Goal: Information Seeking & Learning: Learn about a topic

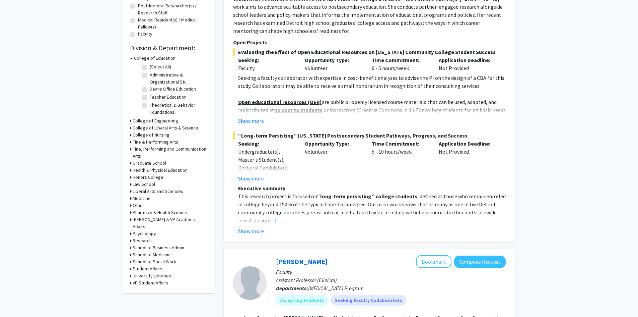
scroll to position [201, 0]
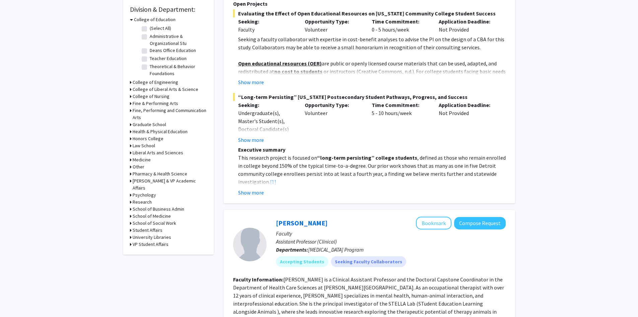
click at [157, 205] on h3 "School of Business Admin" at bounding box center [159, 208] width 52 height 7
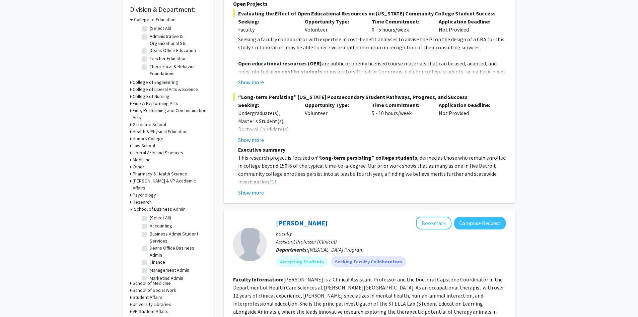
click at [150, 214] on label "(Select All)" at bounding box center [160, 217] width 21 height 7
click at [150, 214] on input "(Select All)" at bounding box center [152, 216] width 4 height 4
checkbox input "true"
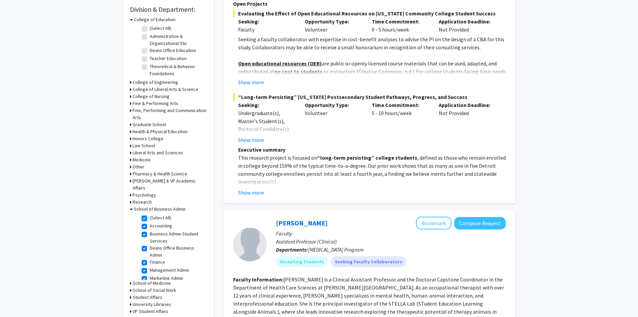
checkbox input "true"
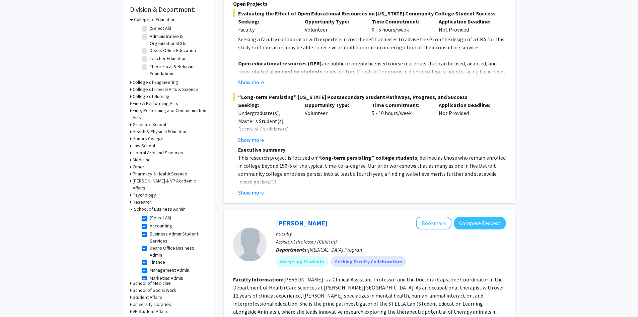
checkbox input "true"
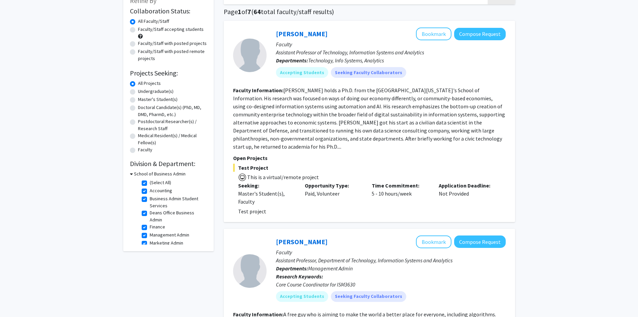
scroll to position [5, 0]
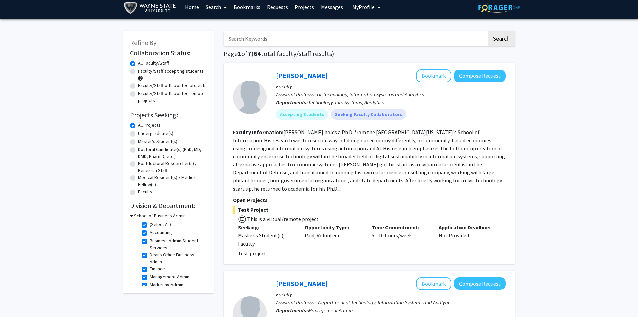
click at [242, 215] on img at bounding box center [242, 219] width 8 height 8
click at [257, 213] on span "This is a virtual/remote project" at bounding box center [369, 218] width 273 height 10
click at [265, 196] on p "Open Projects" at bounding box center [369, 200] width 273 height 8
click at [266, 223] on p "Seeking:" at bounding box center [266, 227] width 57 height 8
click at [438, 227] on div "Application Deadline: Not Provided" at bounding box center [467, 235] width 67 height 24
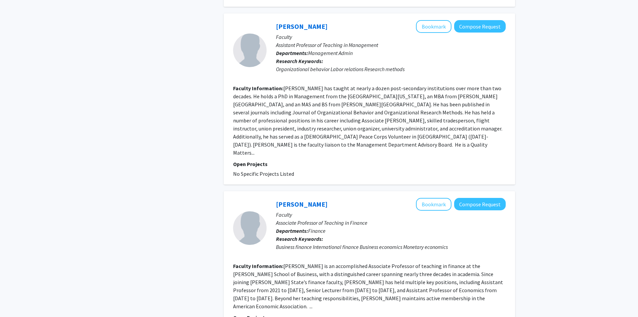
scroll to position [1612, 0]
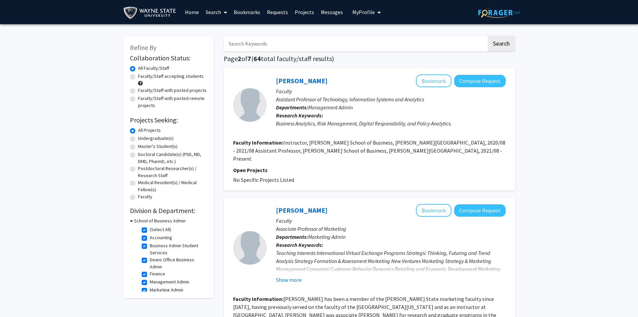
click at [133, 221] on div "School of Business Admin" at bounding box center [168, 220] width 77 height 7
click at [134, 222] on h3 "School of Business Admin" at bounding box center [160, 220] width 52 height 7
click at [133, 220] on h3 "School of Business Admin" at bounding box center [159, 220] width 52 height 7
drag, startPoint x: 149, startPoint y: 228, endPoint x: 143, endPoint y: 228, distance: 6.4
click at [150, 228] on label "(Select All)" at bounding box center [160, 229] width 21 height 7
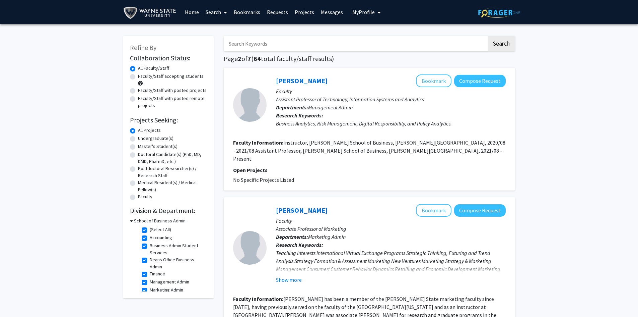
click at [147, 231] on fg-checkbox "(Select All) (Select All)" at bounding box center [174, 230] width 64 height 8
click at [150, 231] on label "(Select All)" at bounding box center [160, 229] width 21 height 7
click at [150, 230] on input "(Select All)" at bounding box center [152, 228] width 4 height 4
checkbox input "false"
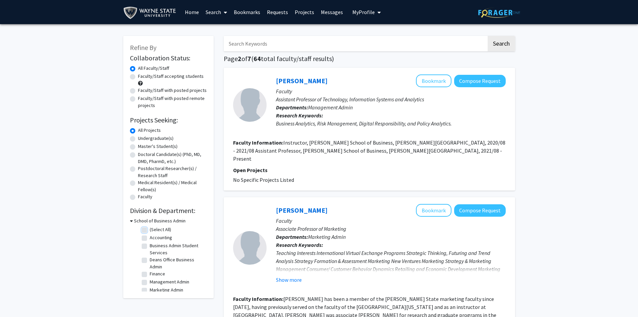
checkbox input "false"
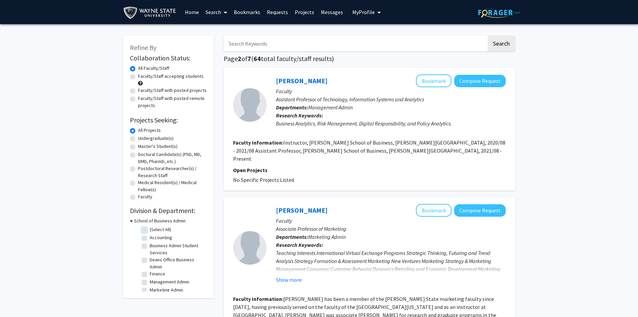
checkbox input "false"
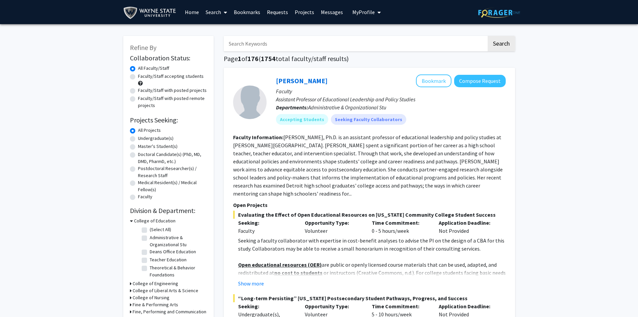
click at [132, 221] on icon at bounding box center [131, 220] width 3 height 7
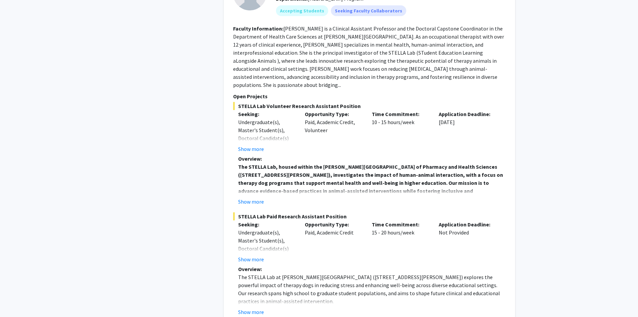
scroll to position [469, 0]
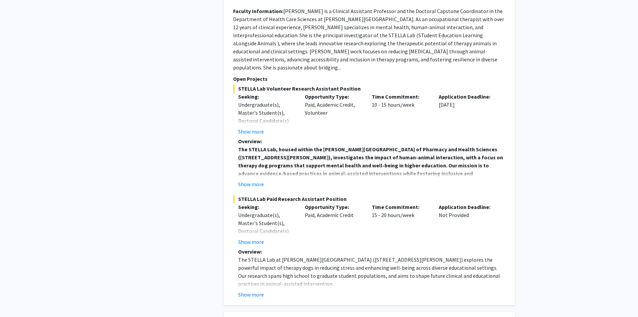
click at [258, 290] on button "Show more" at bounding box center [251, 294] width 26 height 8
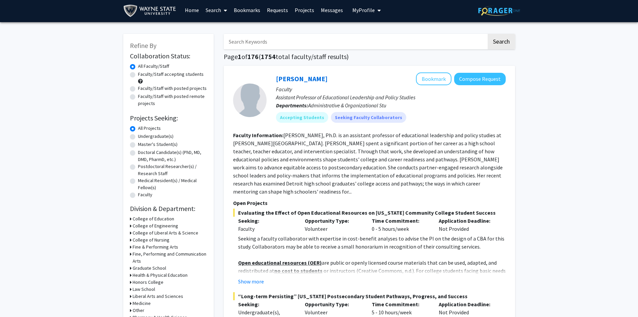
scroll to position [0, 0]
